Goal: Task Accomplishment & Management: Manage account settings

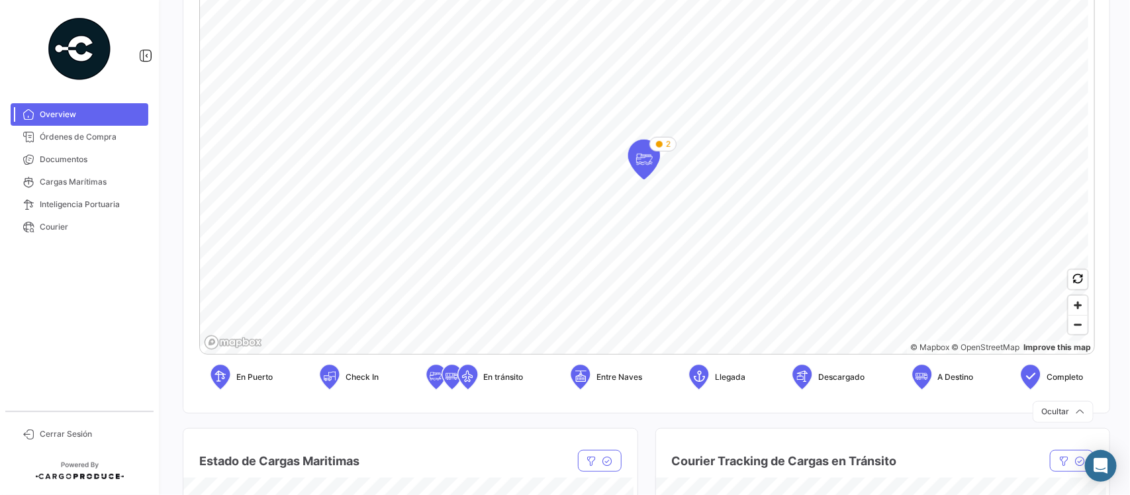
scroll to position [331, 0]
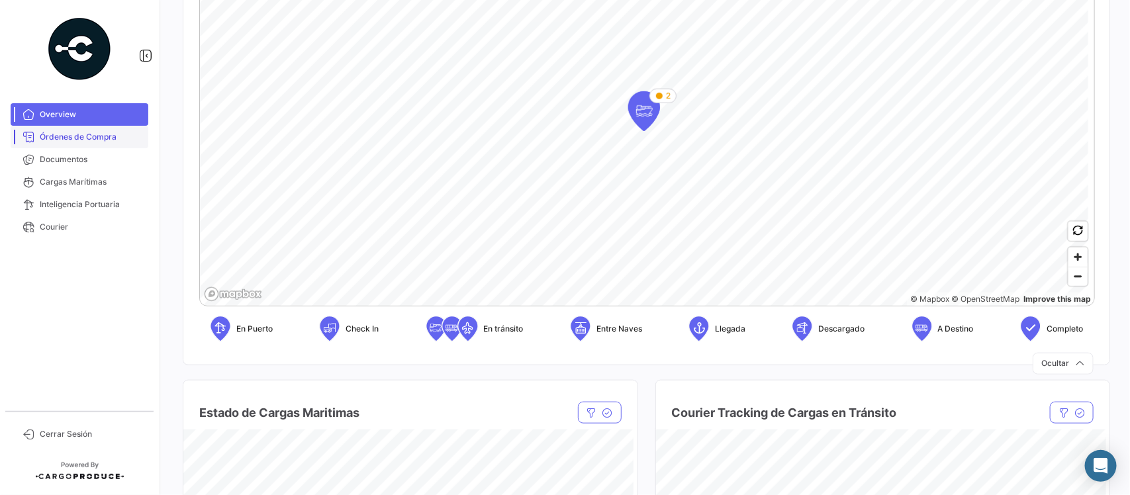
click at [88, 129] on link "Órdenes de Compra" at bounding box center [80, 137] width 138 height 23
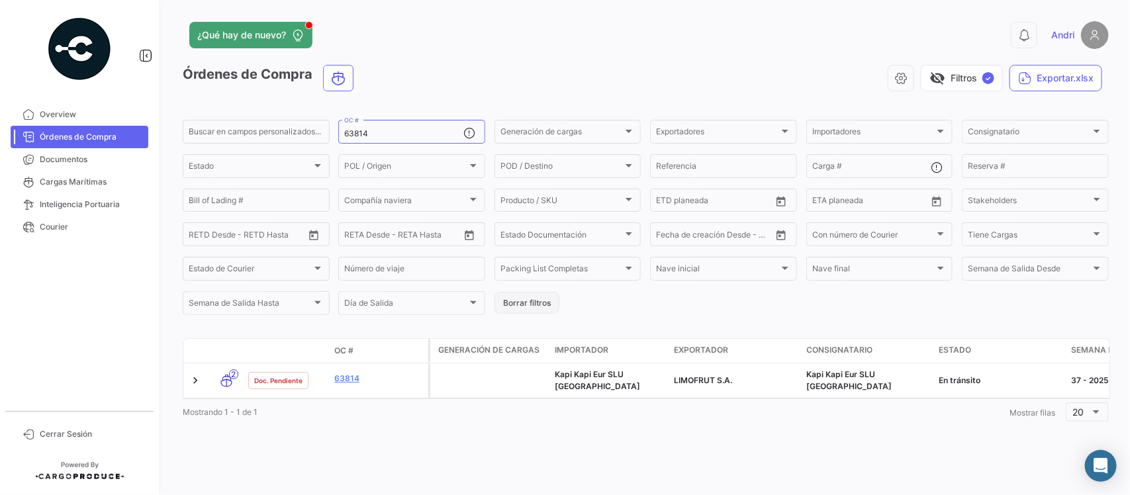
click at [517, 305] on button "Borrar filtros" at bounding box center [527, 303] width 65 height 22
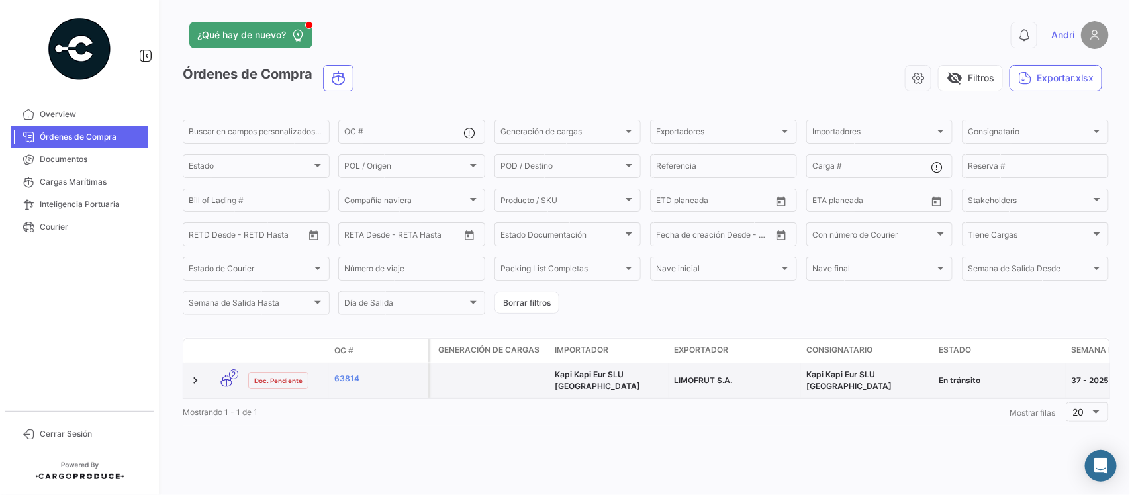
click at [354, 365] on datatable-body-cell "63814" at bounding box center [378, 381] width 99 height 34
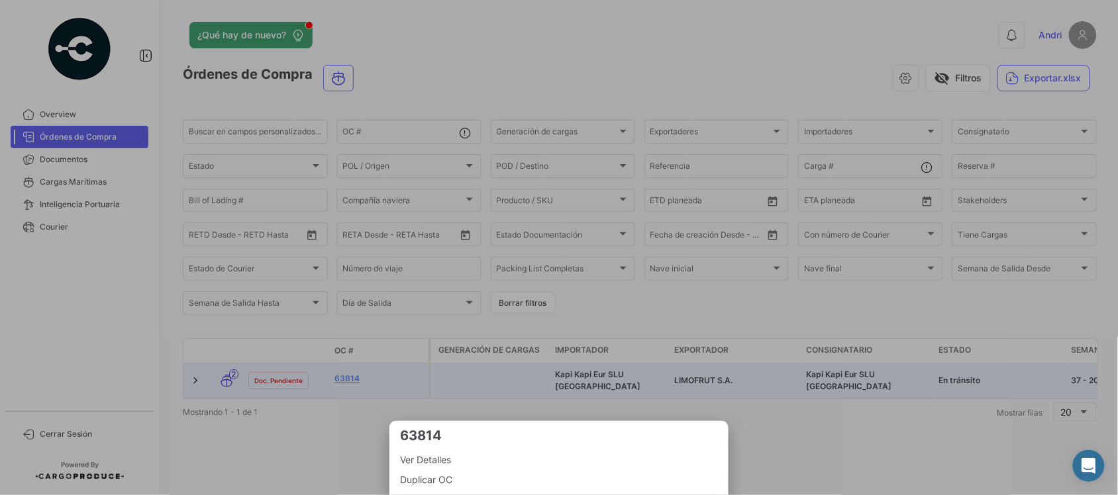
click at [352, 374] on div at bounding box center [559, 247] width 1118 height 495
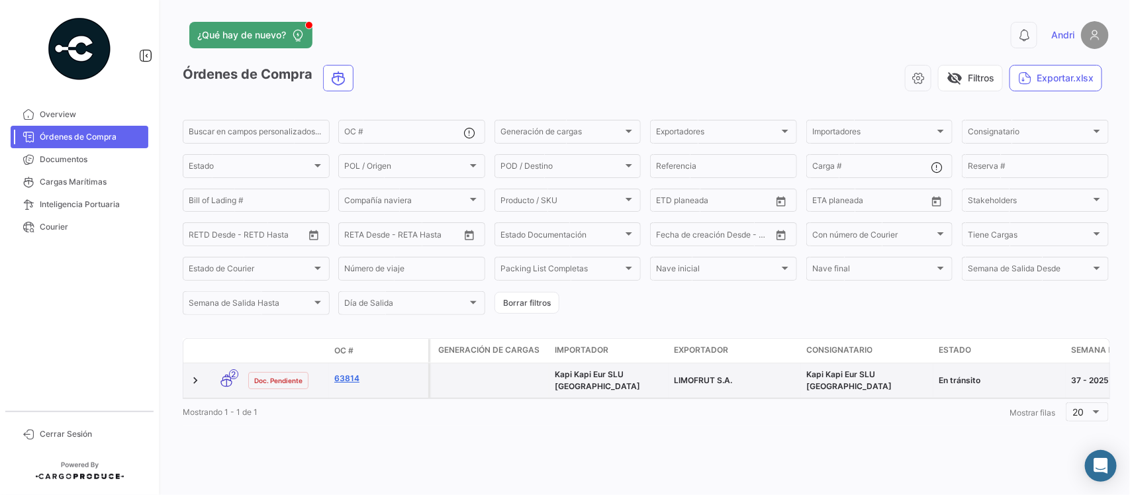
click at [344, 373] on link "63814" at bounding box center [378, 379] width 89 height 12
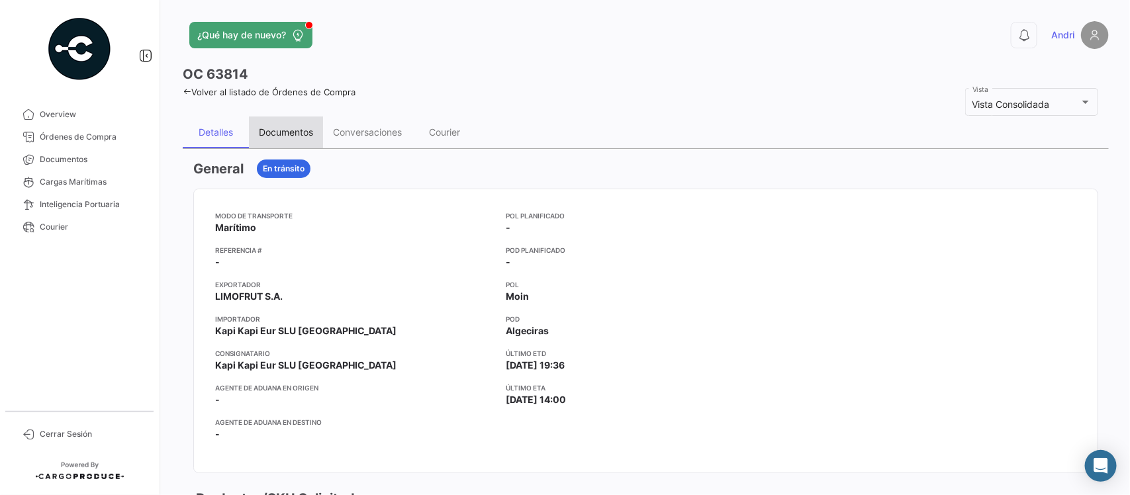
click at [297, 134] on div "Documentos" at bounding box center [286, 131] width 54 height 11
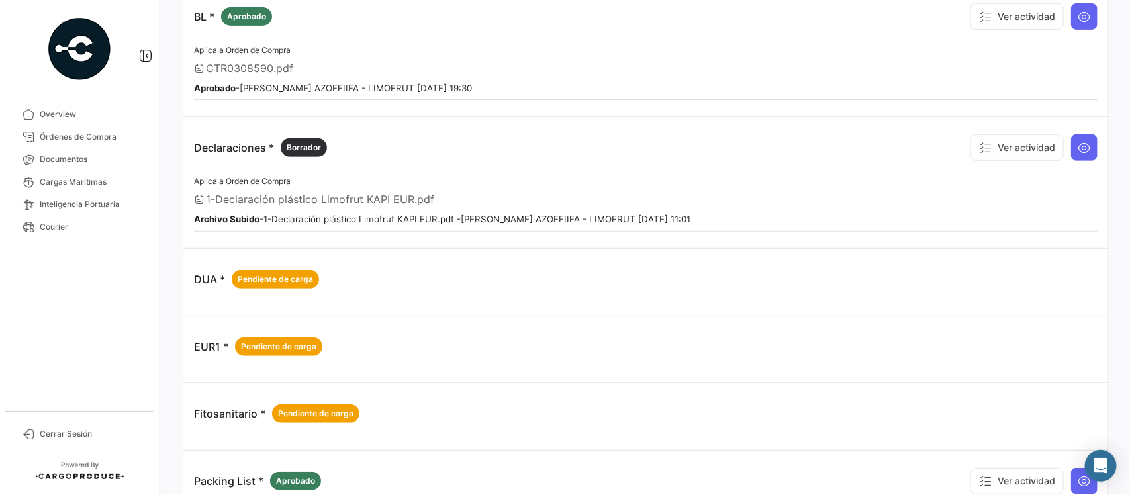
scroll to position [83, 0]
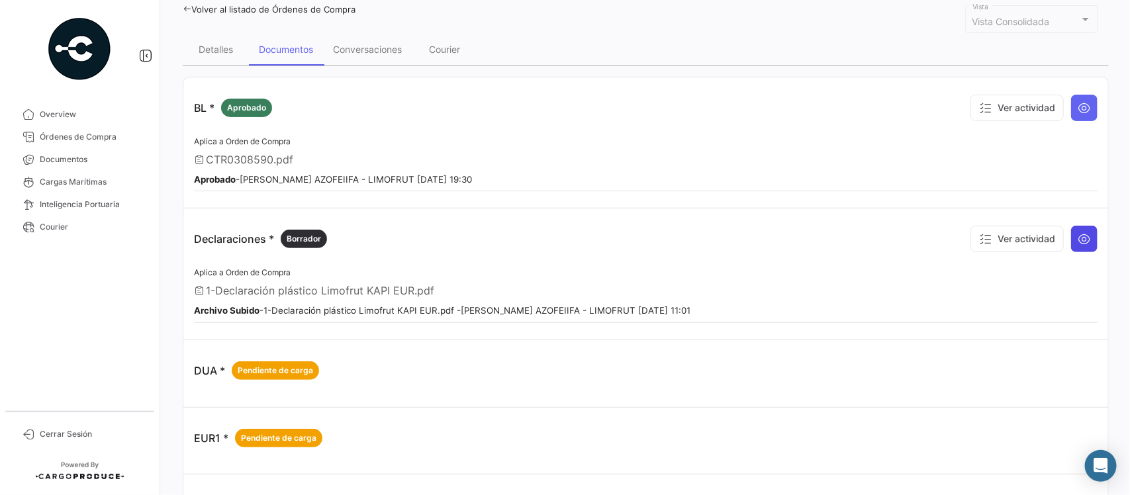
click at [1078, 236] on icon at bounding box center [1084, 238] width 13 height 13
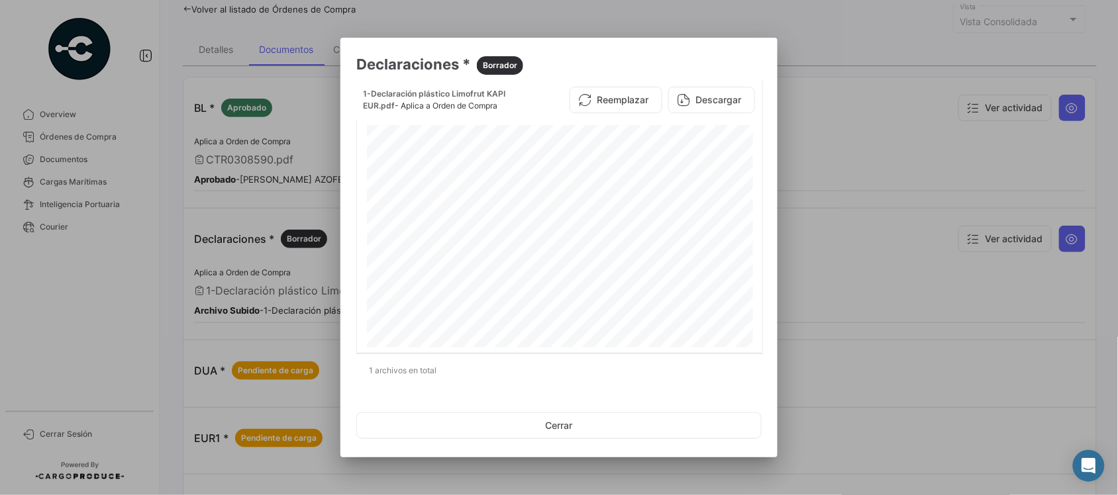
click at [861, 77] on div at bounding box center [559, 247] width 1118 height 495
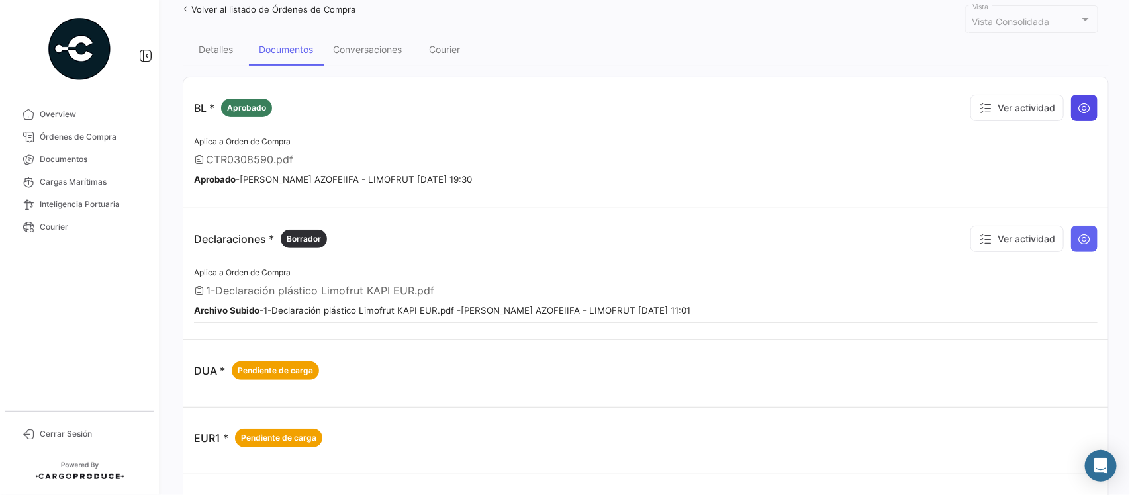
click at [1075, 99] on button at bounding box center [1084, 108] width 26 height 26
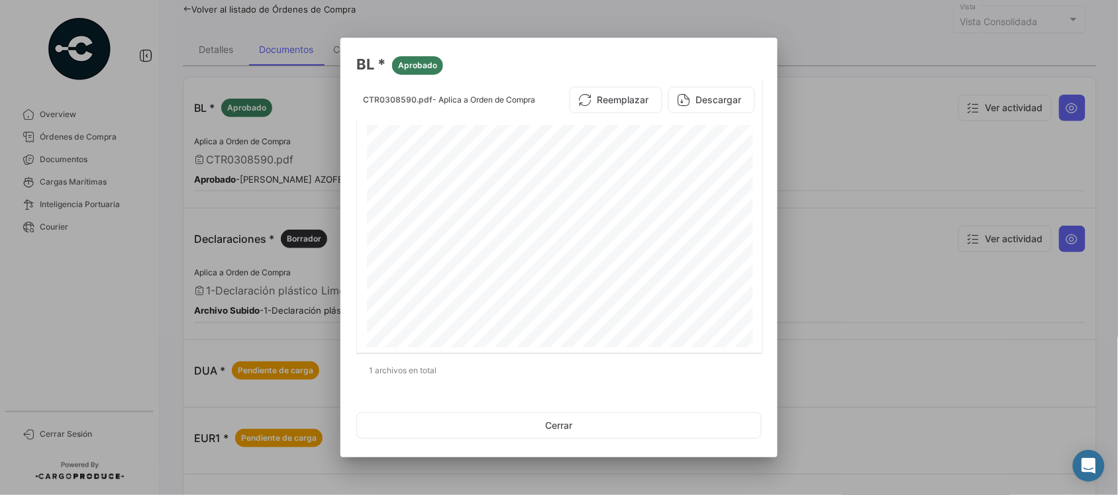
click at [896, 93] on div at bounding box center [559, 247] width 1118 height 495
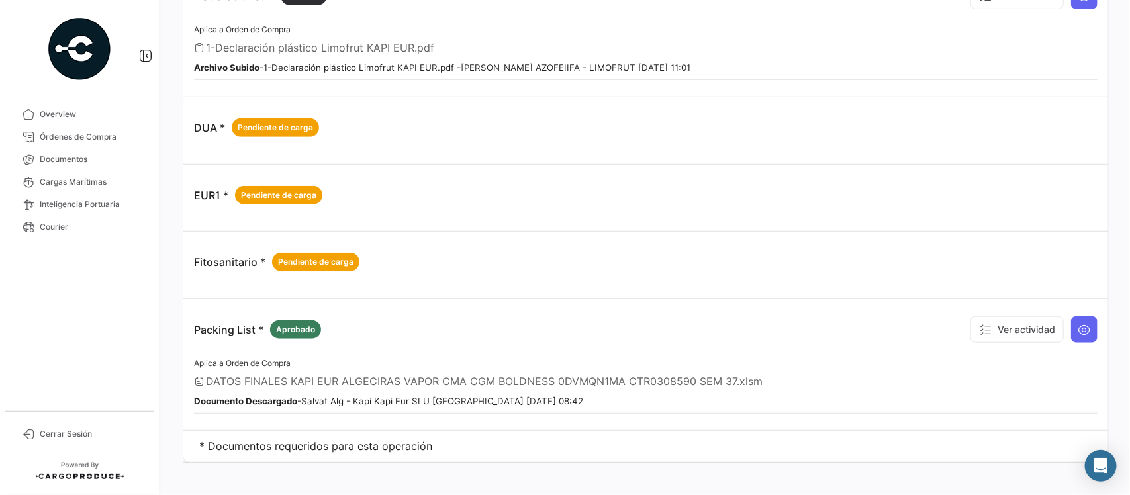
scroll to position [331, 0]
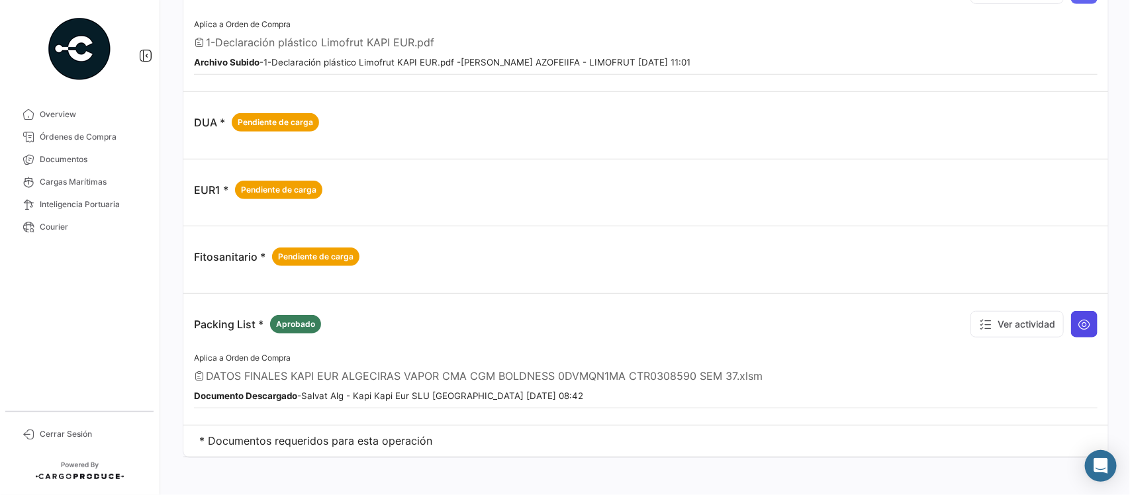
click at [1083, 315] on button at bounding box center [1084, 324] width 26 height 26
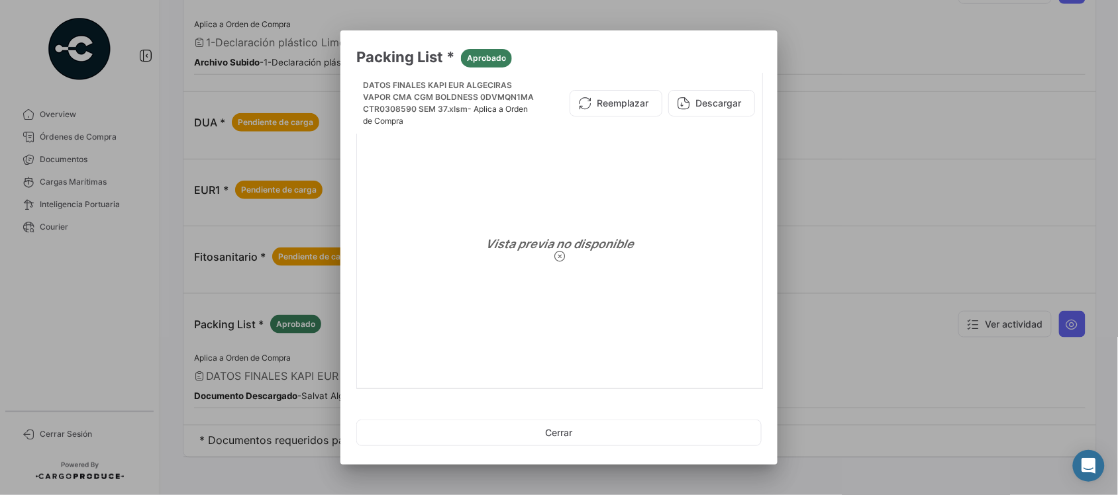
click at [888, 121] on div at bounding box center [559, 247] width 1118 height 495
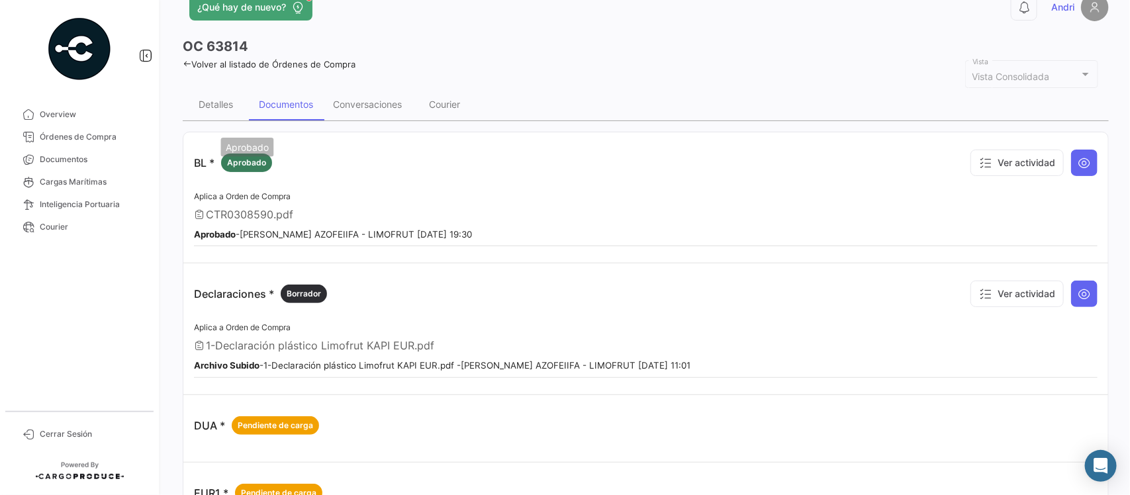
scroll to position [0, 0]
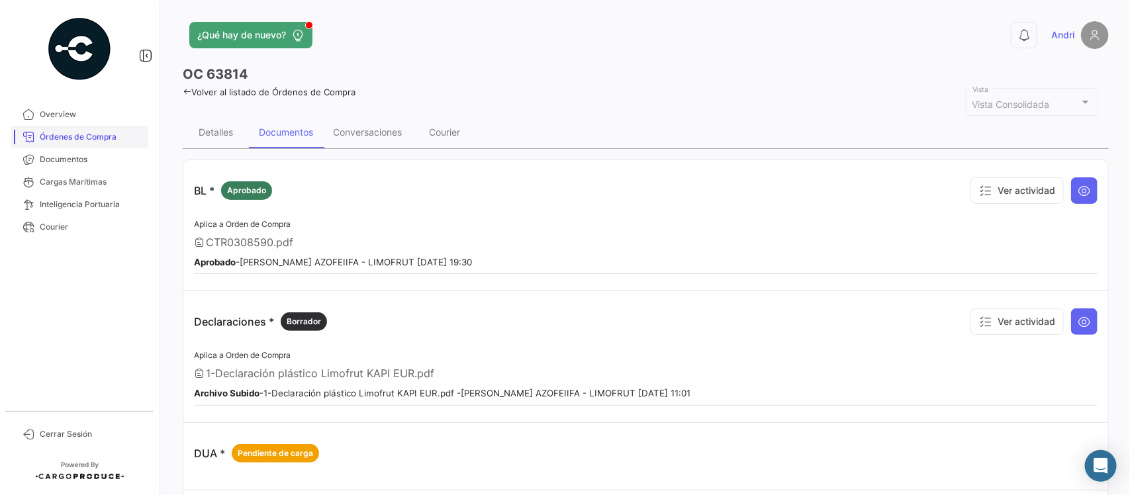
click at [120, 140] on span "Órdenes de Compra" at bounding box center [91, 137] width 103 height 12
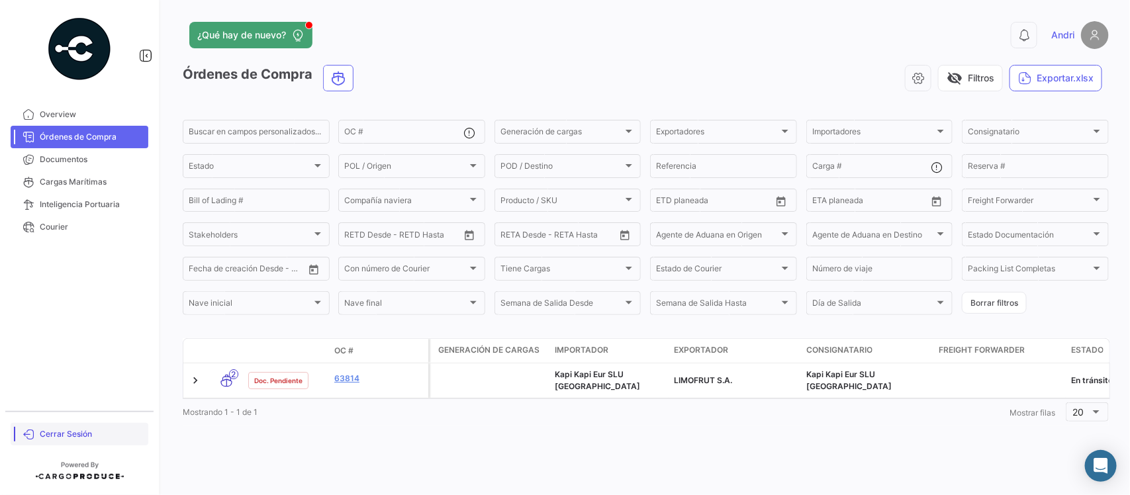
click at [78, 437] on span "Cerrar Sesión" at bounding box center [91, 434] width 103 height 12
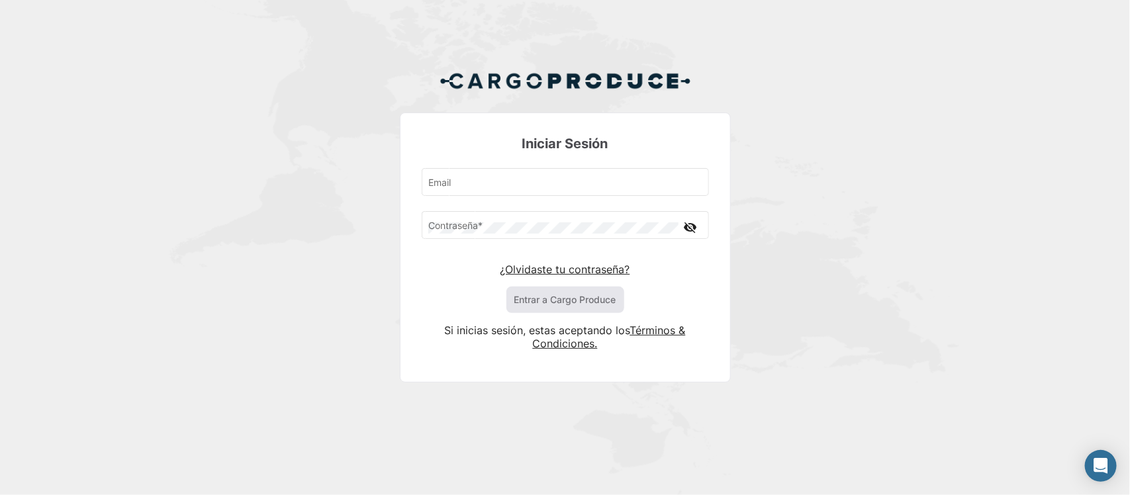
type input "[EMAIL_ADDRESS][DOMAIN_NAME]"
click at [568, 308] on button "Entrar a Cargo Produce" at bounding box center [566, 300] width 118 height 26
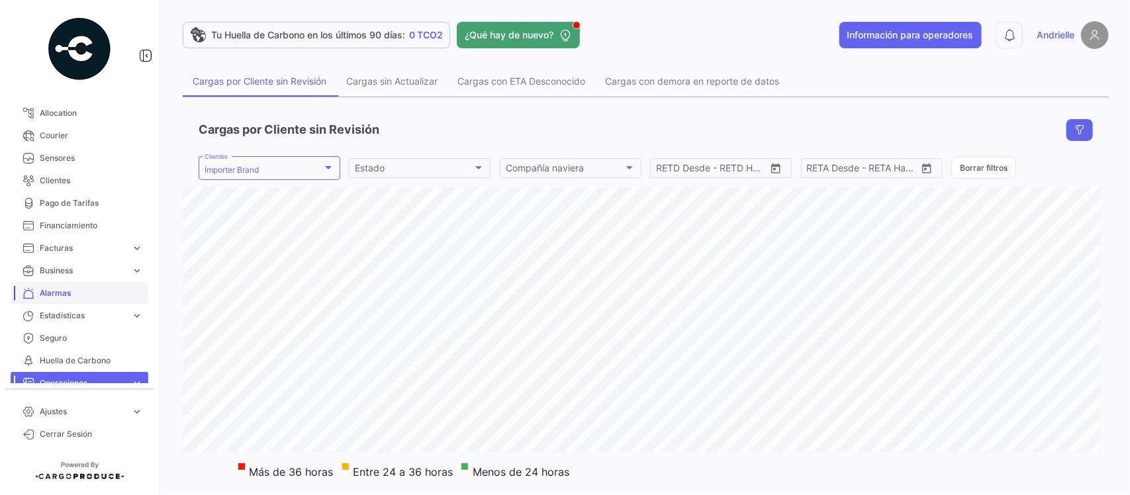
scroll to position [248, 0]
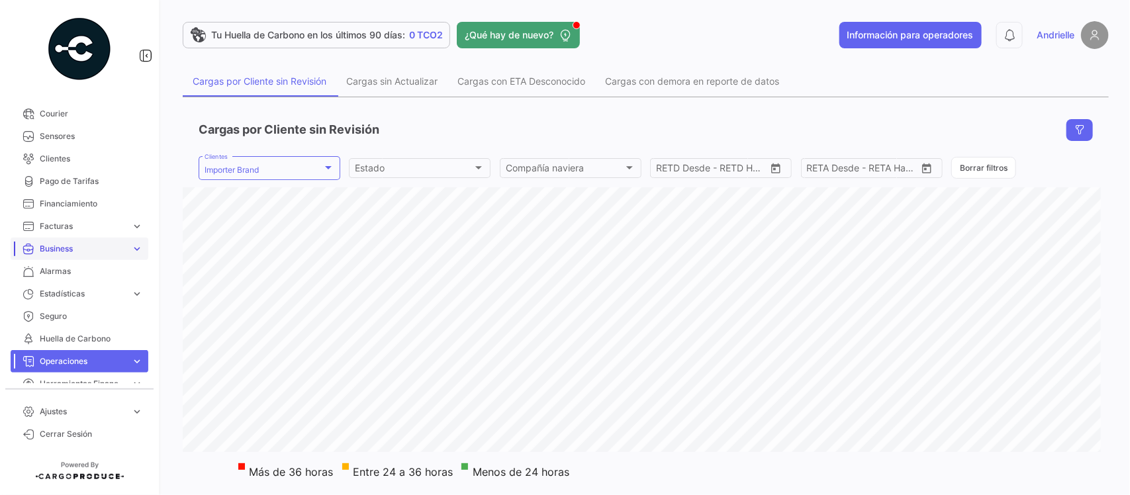
click at [100, 242] on link "Business expand_more" at bounding box center [80, 249] width 138 height 23
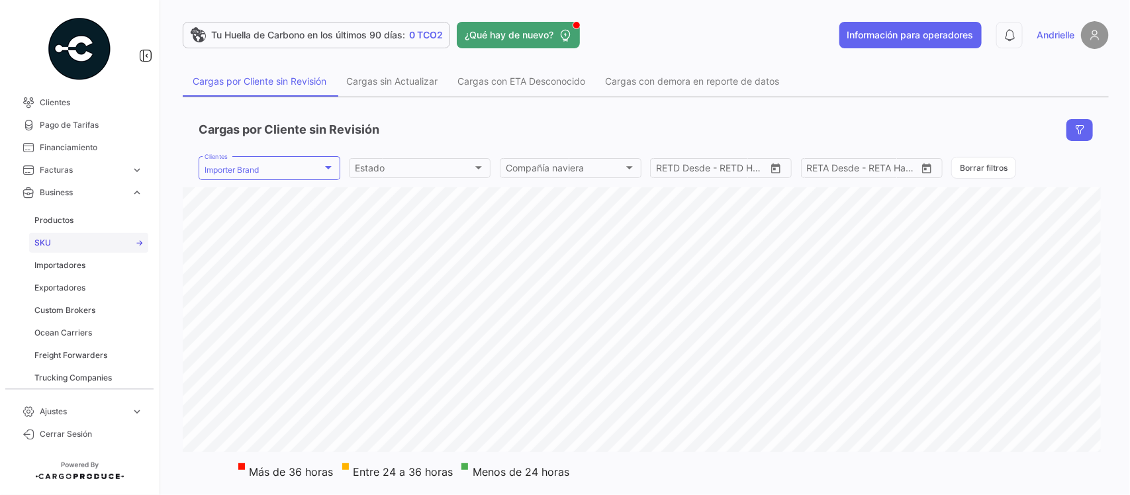
scroll to position [331, 0]
click at [87, 343] on link "Trucking Companies" at bounding box center [88, 352] width 119 height 20
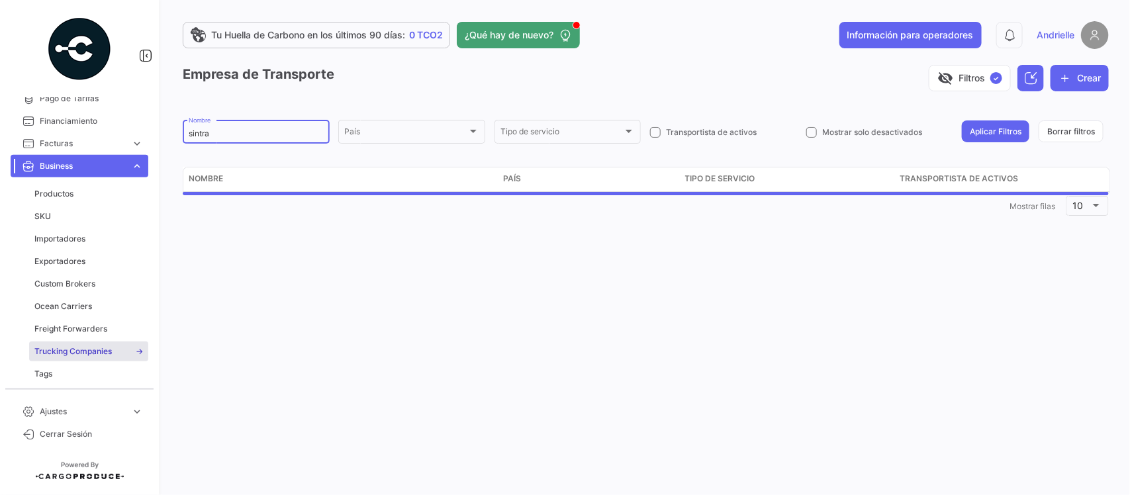
click at [225, 136] on input "sintra" at bounding box center [256, 133] width 135 height 9
click at [225, 134] on input "sintra" at bounding box center [256, 133] width 135 height 9
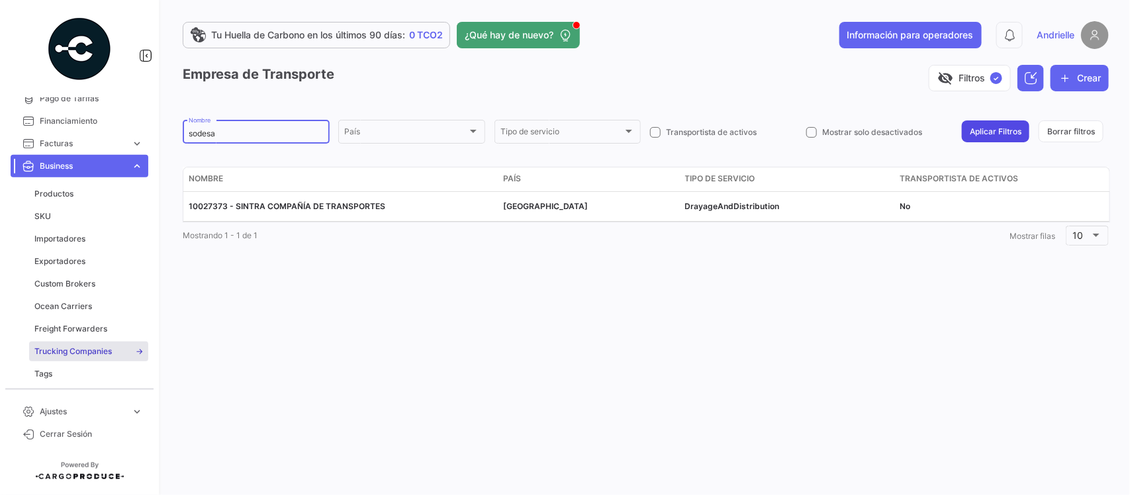
type input "sodesa"
click at [1002, 127] on button "Aplicar Filtros" at bounding box center [996, 132] width 68 height 22
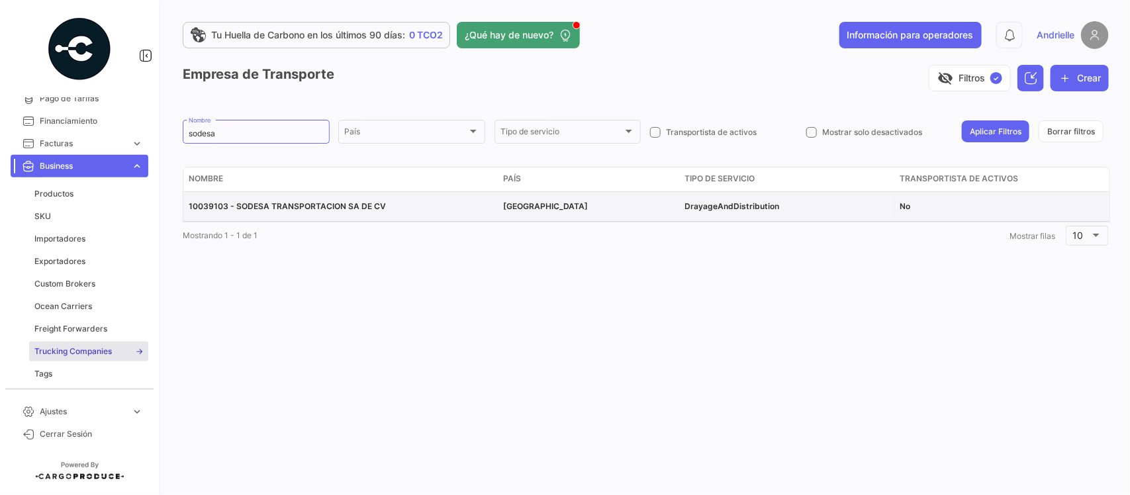
click at [343, 205] on span "10039103 - SODESA TRANSPORTACION SA DE CV" at bounding box center [287, 206] width 197 height 10
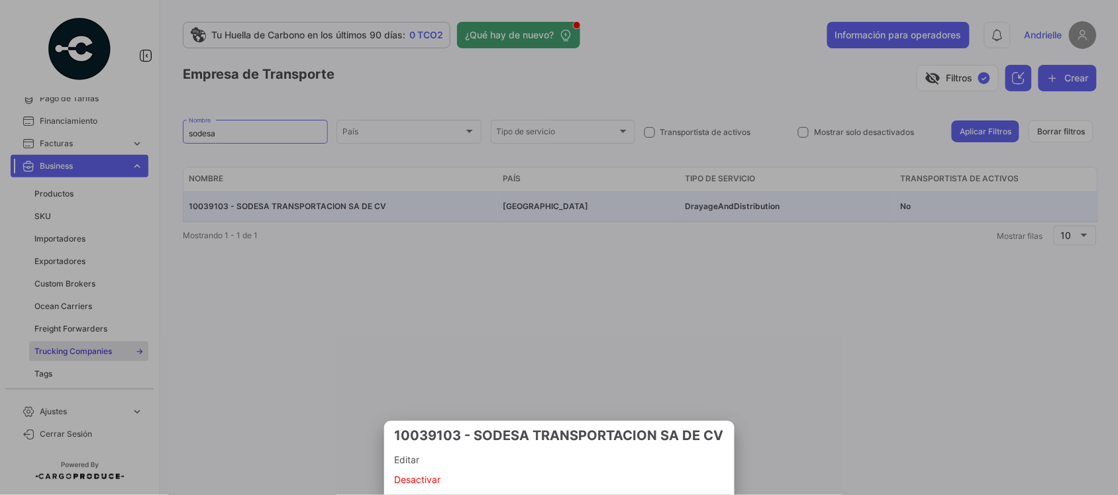
click at [430, 460] on span "Editar" at bounding box center [559, 460] width 329 height 16
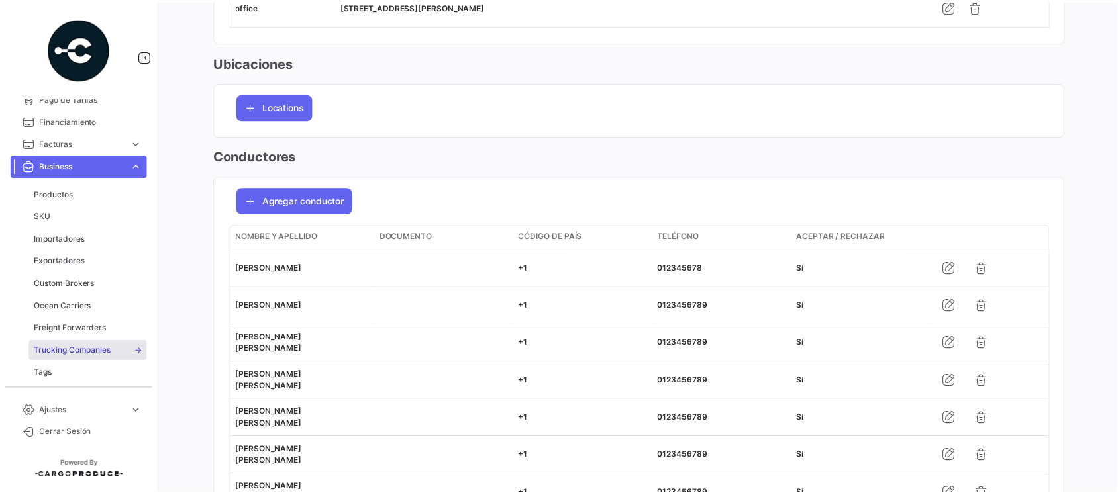
scroll to position [331, 0]
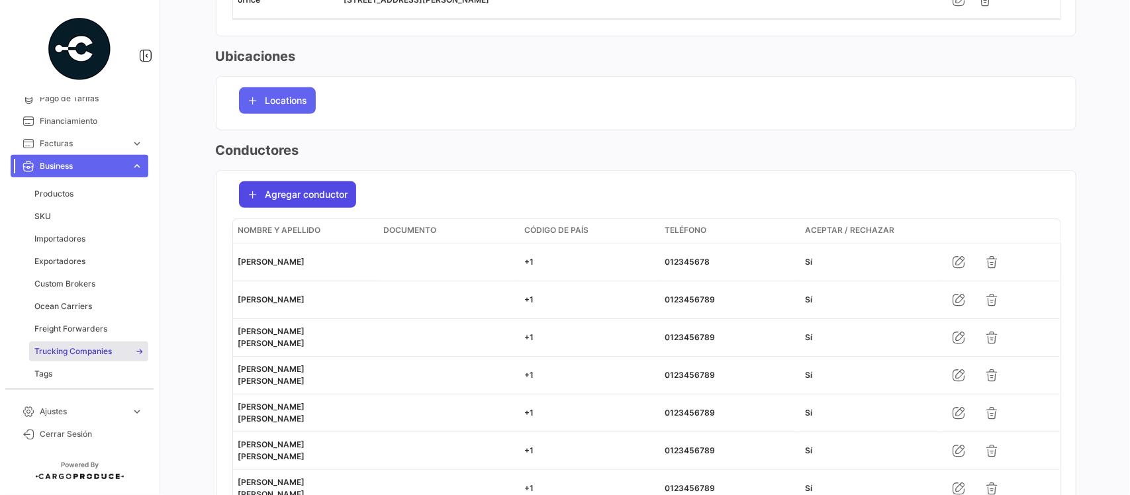
click at [309, 190] on span "Agregar conductor" at bounding box center [307, 194] width 83 height 13
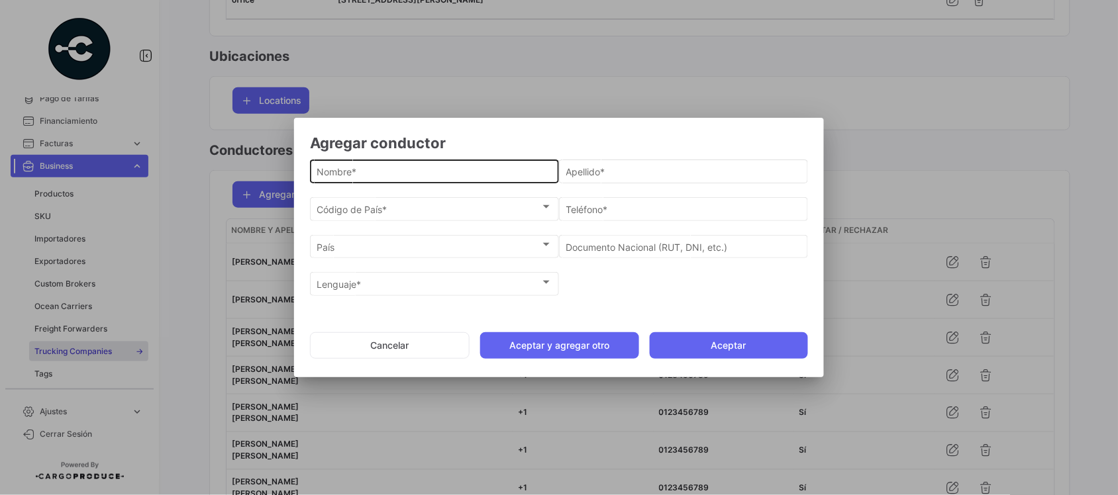
click at [499, 176] on input "Nombre *" at bounding box center [434, 172] width 235 height 11
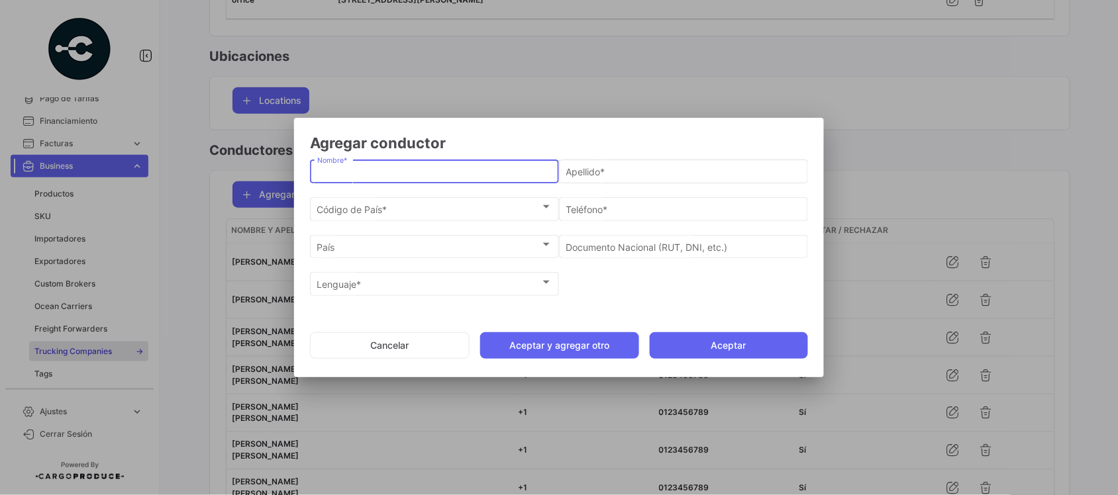
paste input "[PERSON_NAME] [PERSON_NAME]"
drag, startPoint x: 368, startPoint y: 176, endPoint x: 272, endPoint y: 180, distance: 96.1
click at [272, 180] on div "Agregar conductor [PERSON_NAME] [PERSON_NAME] Nombre * Apellido * Código de Paí…" at bounding box center [559, 247] width 1118 height 495
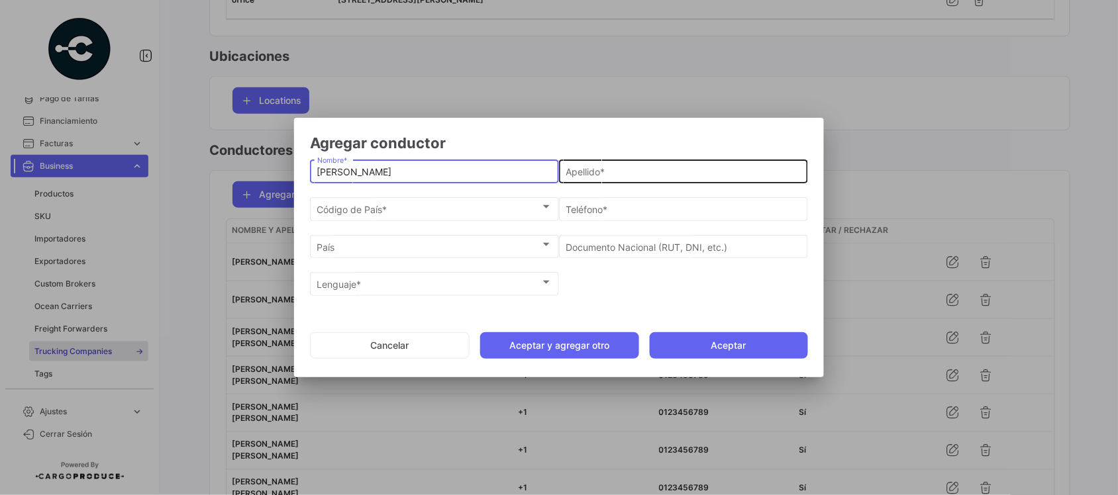
type input "[PERSON_NAME]"
click at [599, 167] on input "Apellido *" at bounding box center [683, 172] width 235 height 11
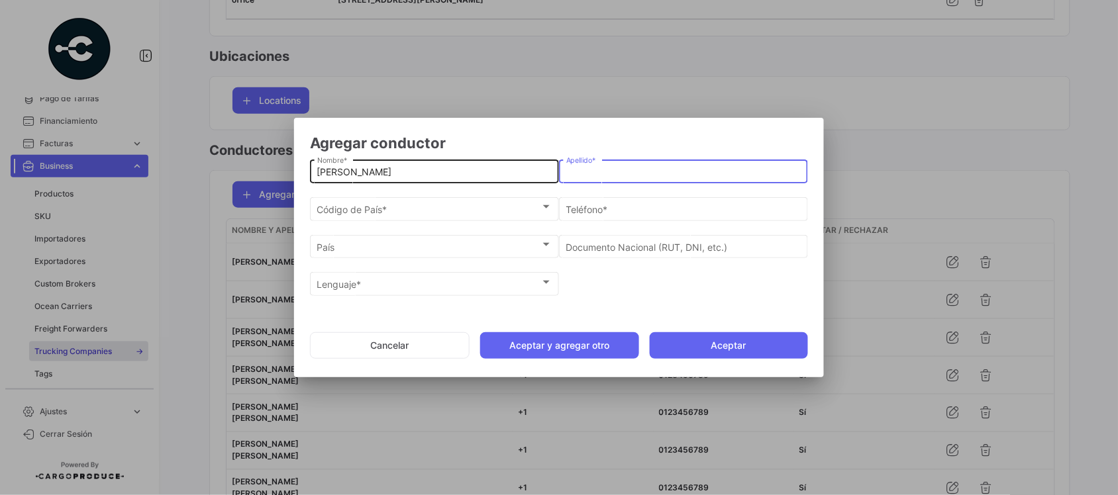
paste input "[PERSON_NAME]"
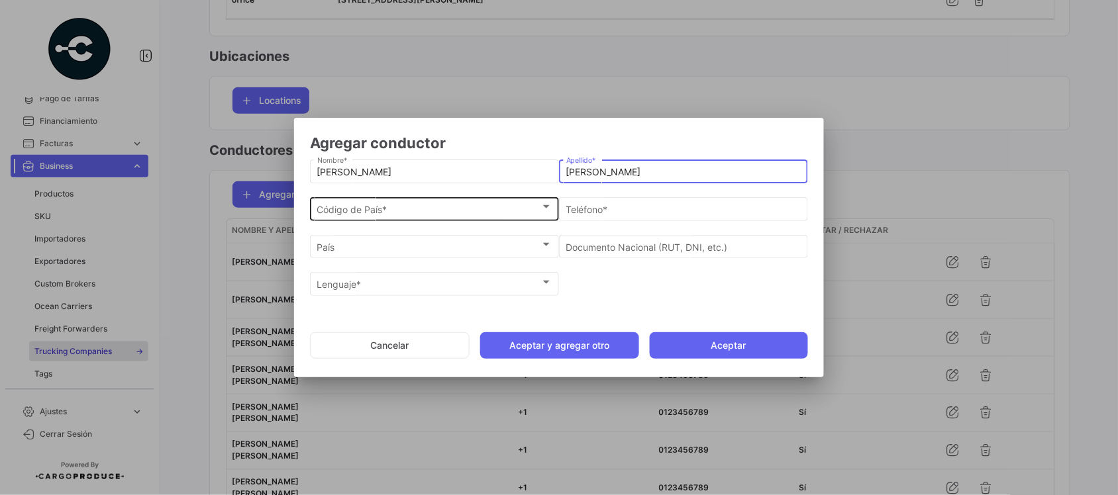
type input "[PERSON_NAME]"
click at [384, 209] on span "Código de País *" at bounding box center [428, 209] width 223 height 11
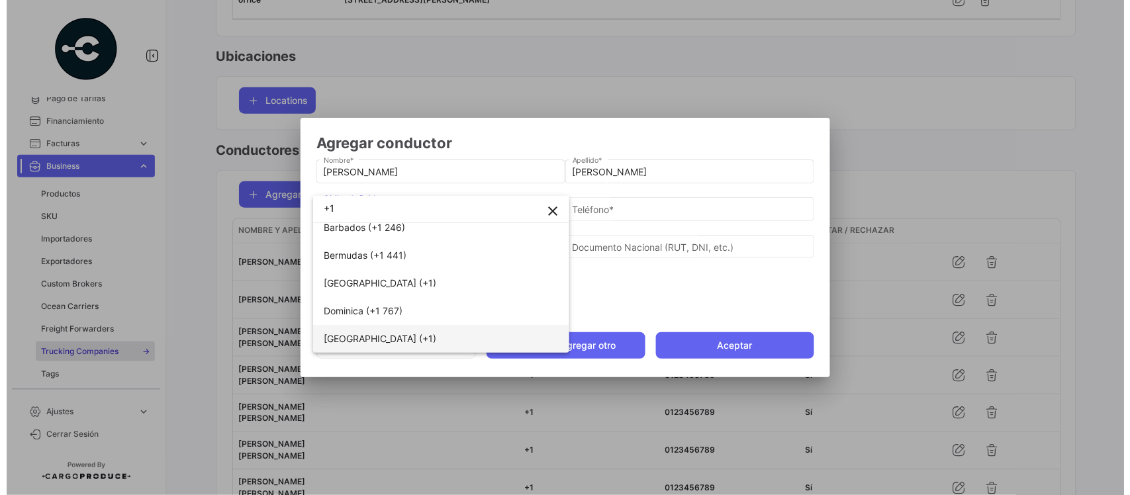
scroll to position [0, 0]
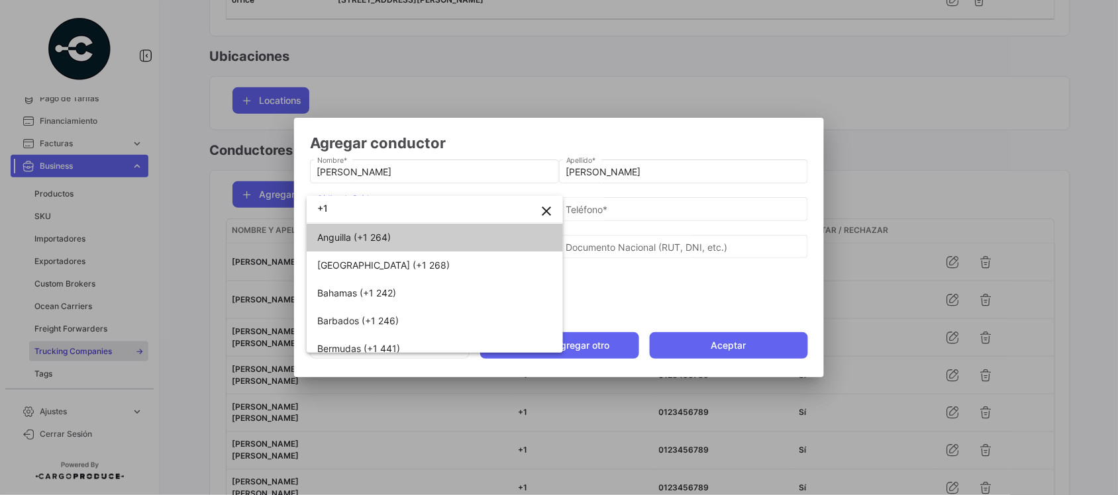
type input "+"
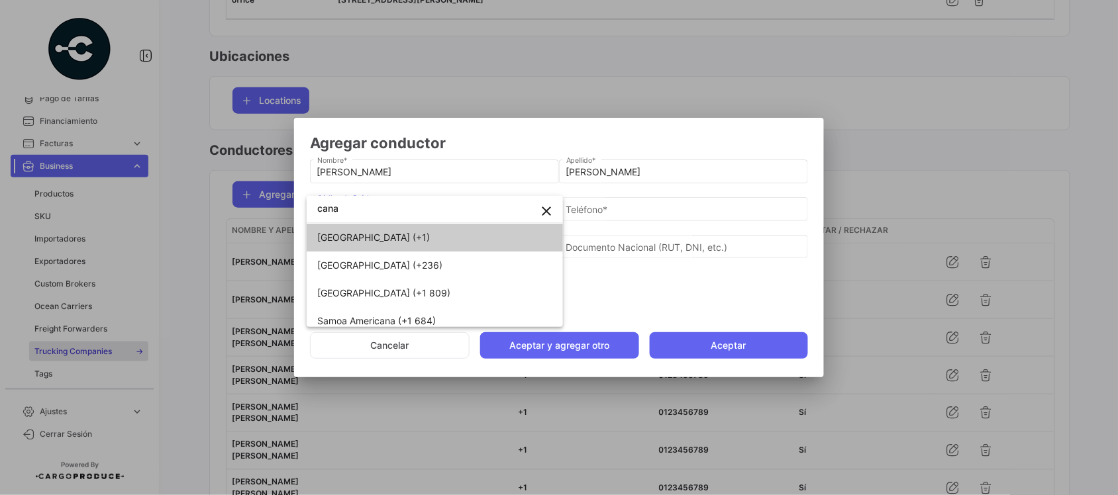
type input "cana"
click at [392, 242] on span "[GEOGRAPHIC_DATA] (+1)" at bounding box center [409, 238] width 185 height 28
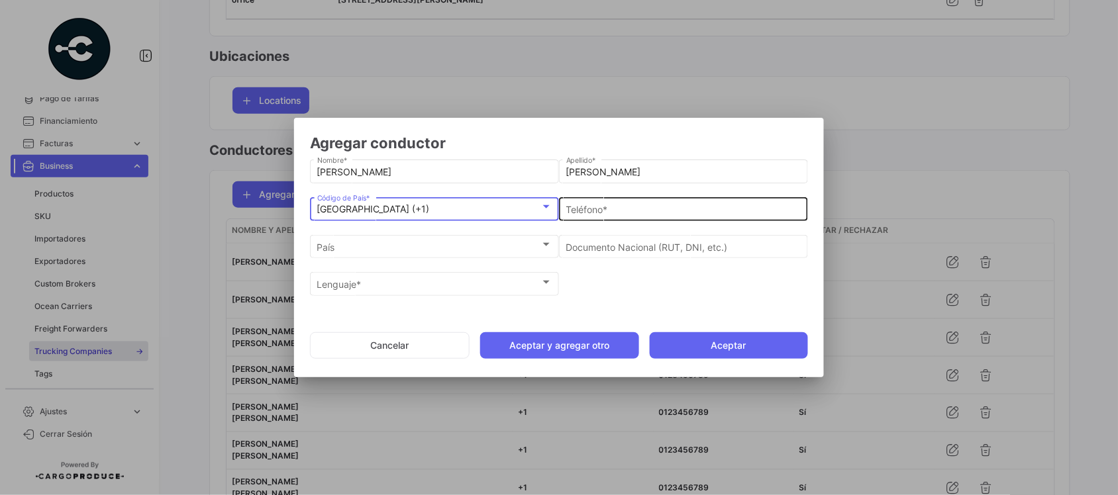
click at [599, 207] on input "Teléfono *" at bounding box center [683, 209] width 235 height 11
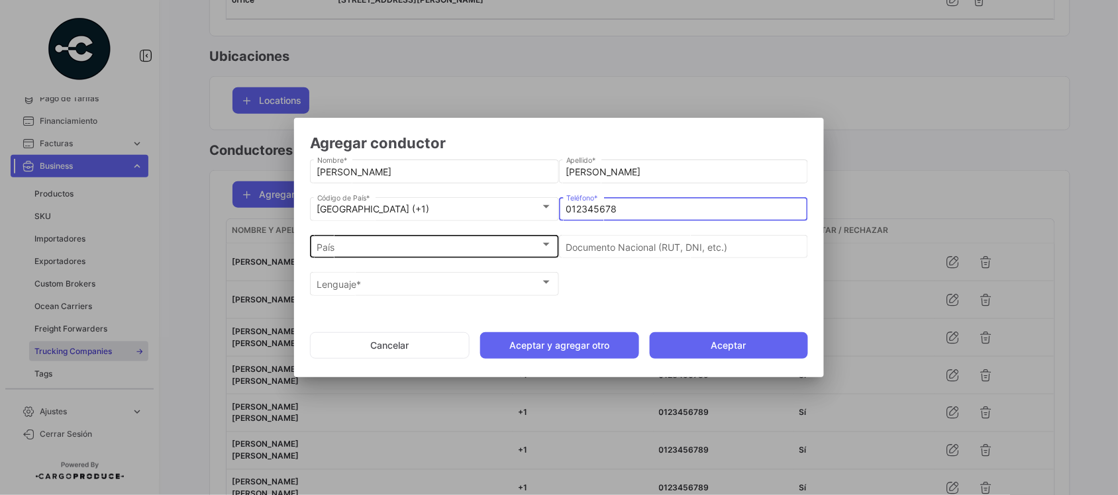
type input "012345678"
click at [408, 246] on div "País" at bounding box center [428, 247] width 223 height 11
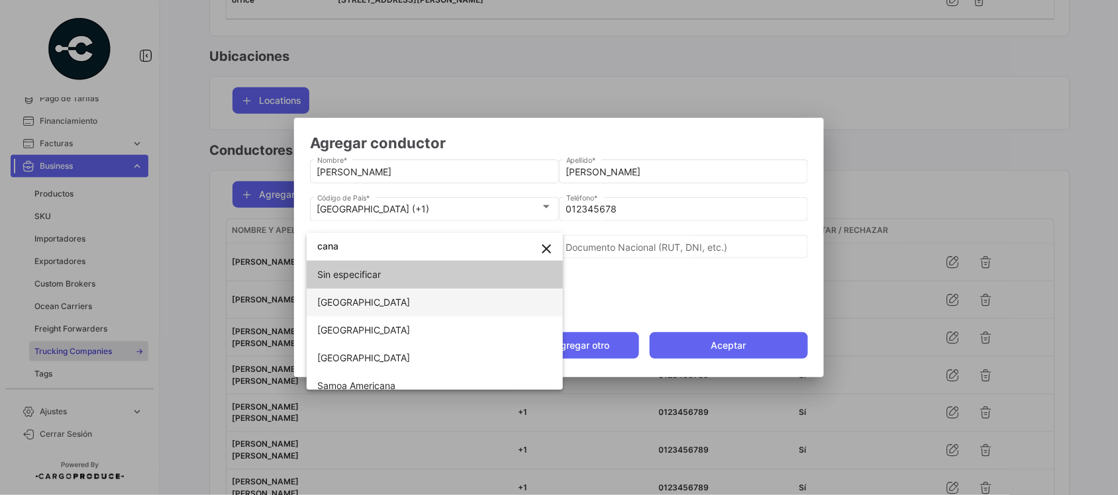
type input "cana"
click at [396, 296] on span "[GEOGRAPHIC_DATA]" at bounding box center [409, 303] width 185 height 28
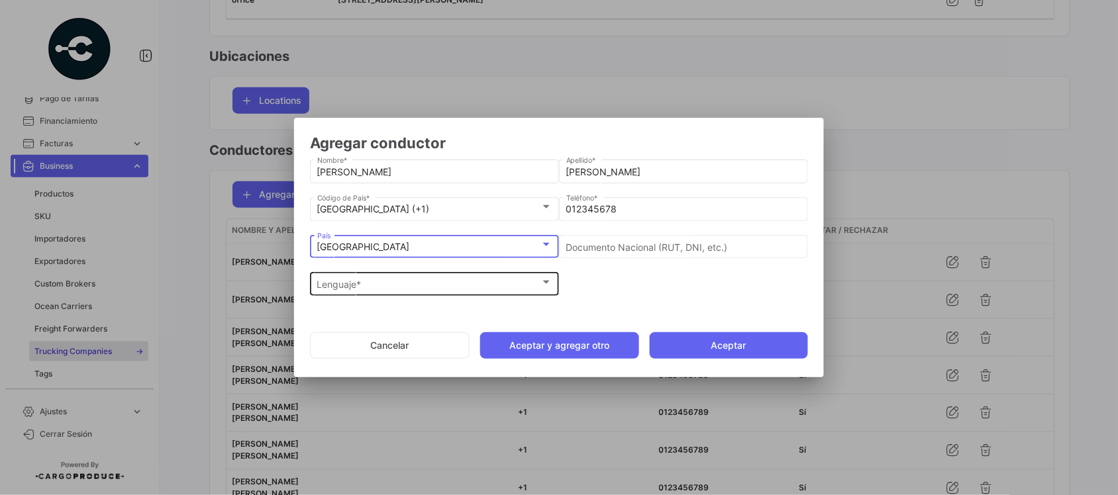
click at [391, 283] on div "Lenguaje *" at bounding box center [428, 284] width 223 height 11
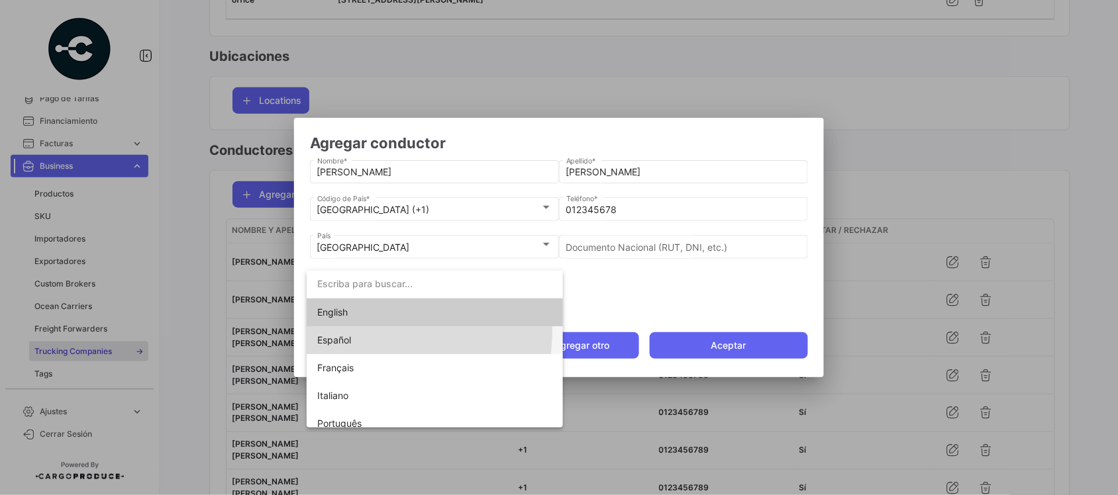
click at [376, 331] on span "Español" at bounding box center [409, 340] width 185 height 28
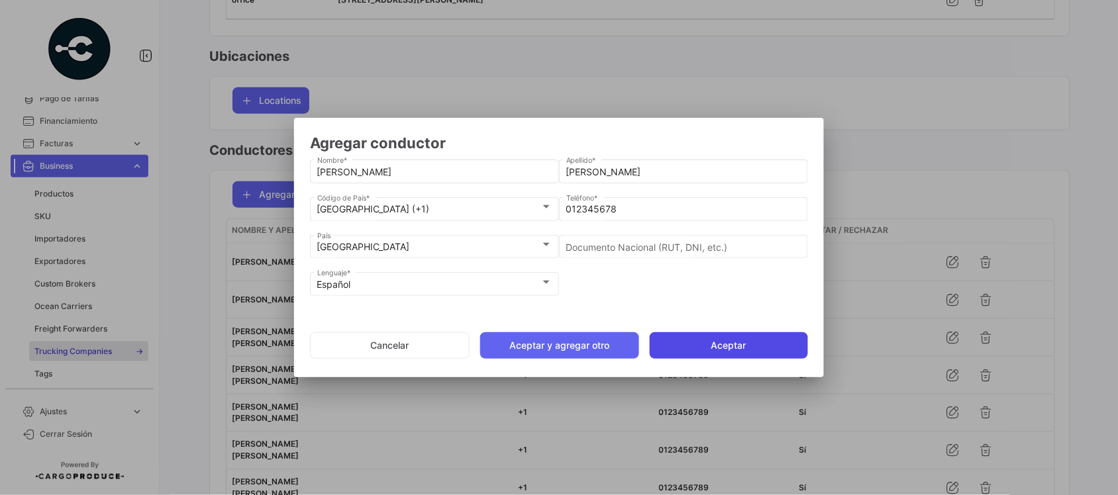
click at [745, 340] on button "Aceptar" at bounding box center [729, 345] width 158 height 26
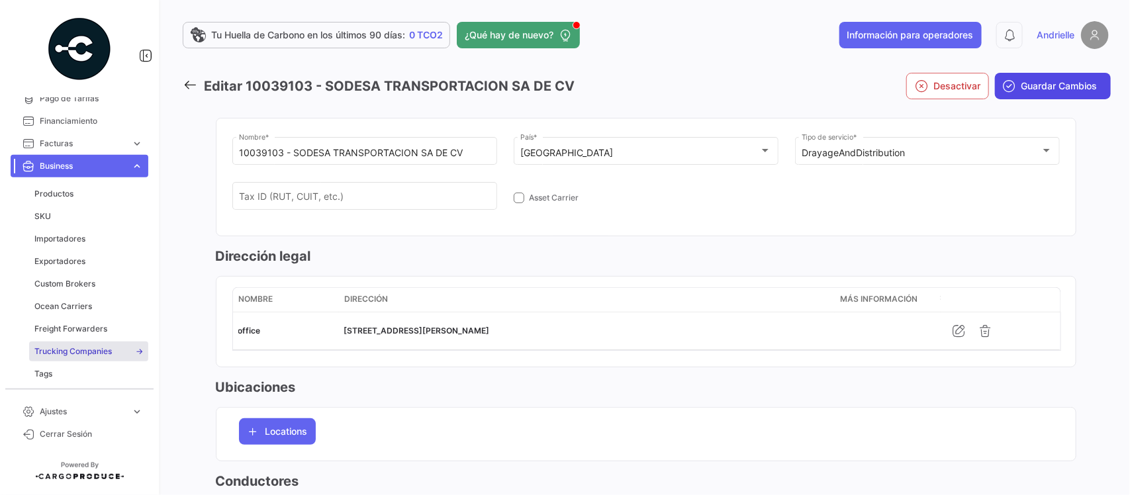
click at [1015, 95] on button "Guardar Cambios" at bounding box center [1053, 86] width 116 height 26
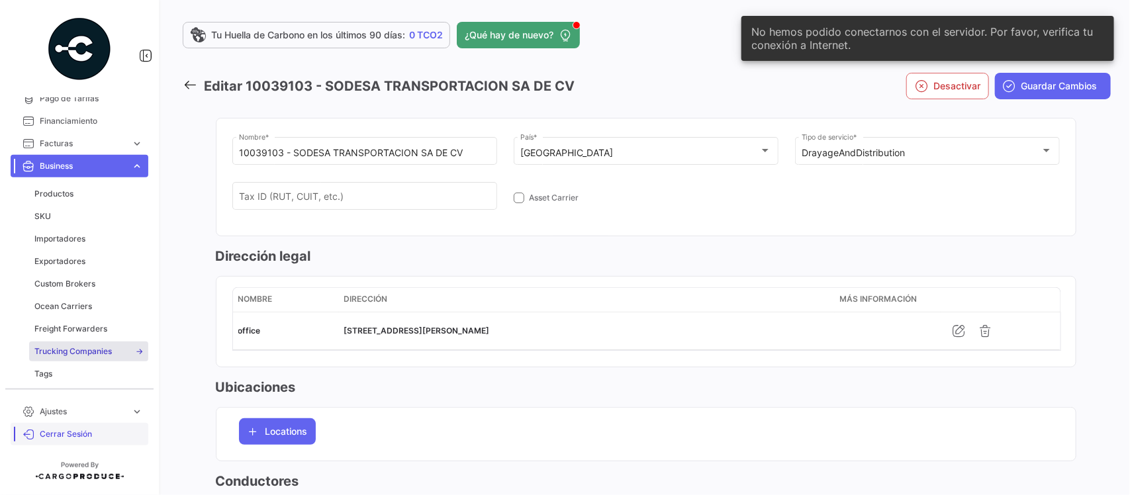
click at [83, 434] on span "Cerrar Sesión" at bounding box center [91, 434] width 103 height 12
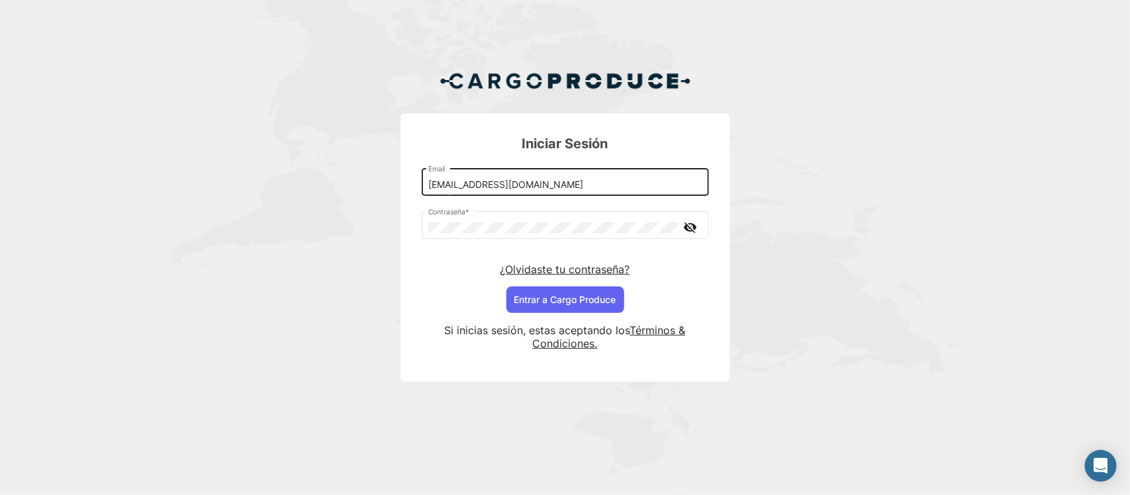
click at [451, 185] on input "[EMAIL_ADDRESS][DOMAIN_NAME]" at bounding box center [565, 184] width 274 height 11
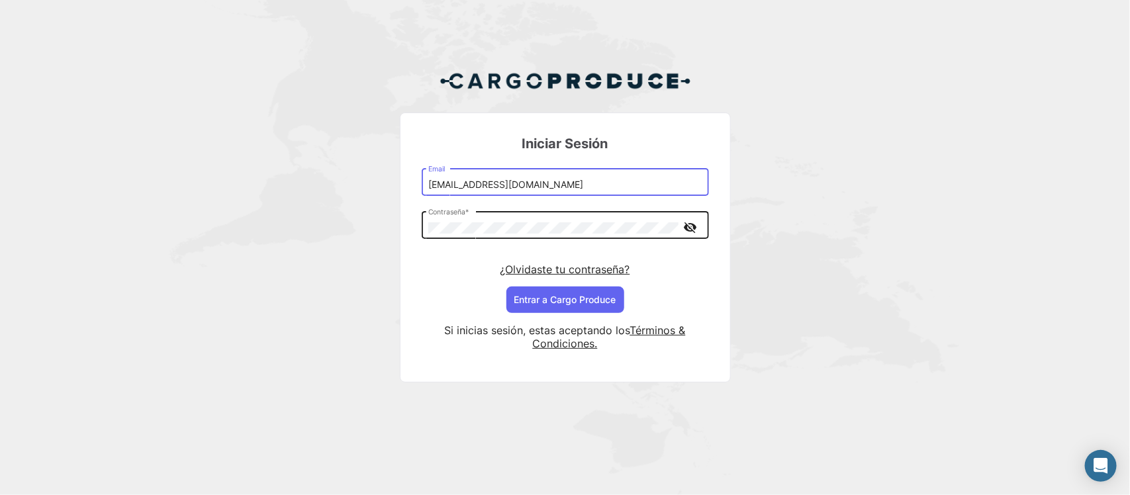
type input "[EMAIL_ADDRESS][DOMAIN_NAME]"
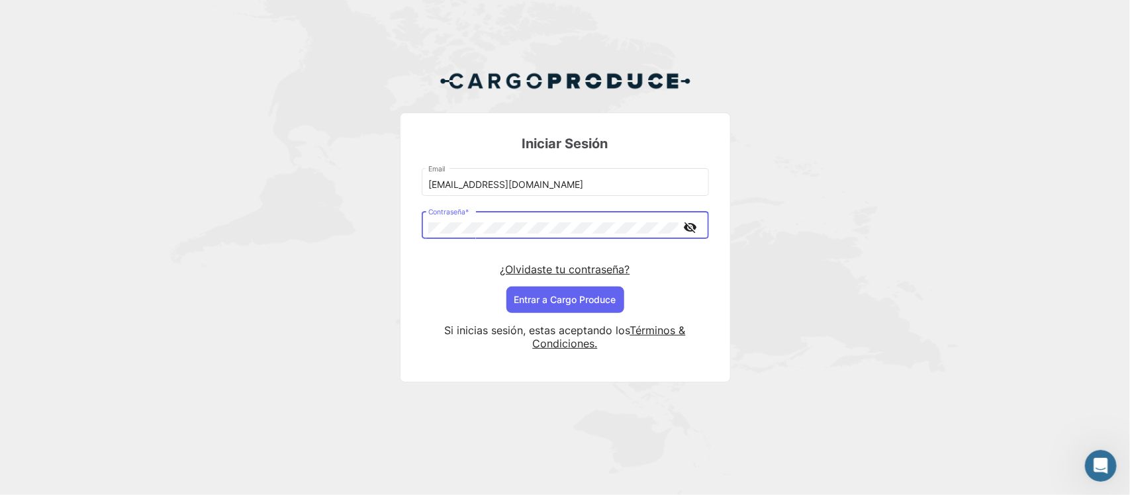
click at [690, 223] on mat-icon "visibility_off" at bounding box center [691, 227] width 16 height 17
click at [585, 303] on button "Entrar a Cargo Produce" at bounding box center [566, 300] width 118 height 26
